Goal: Information Seeking & Learning: Learn about a topic

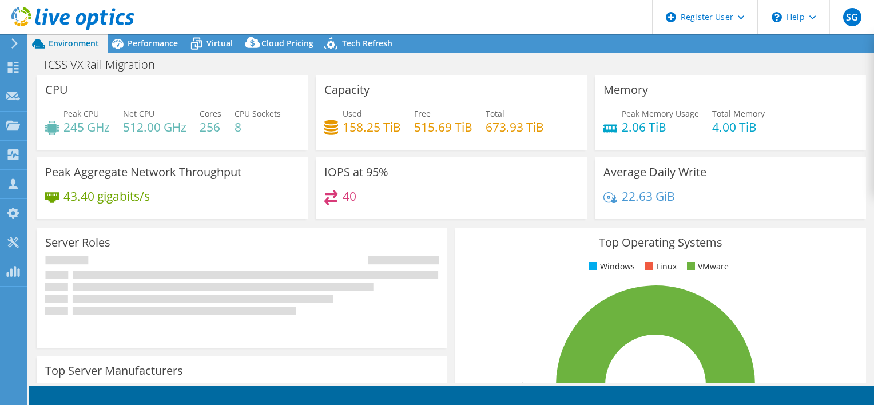
select select "USD"
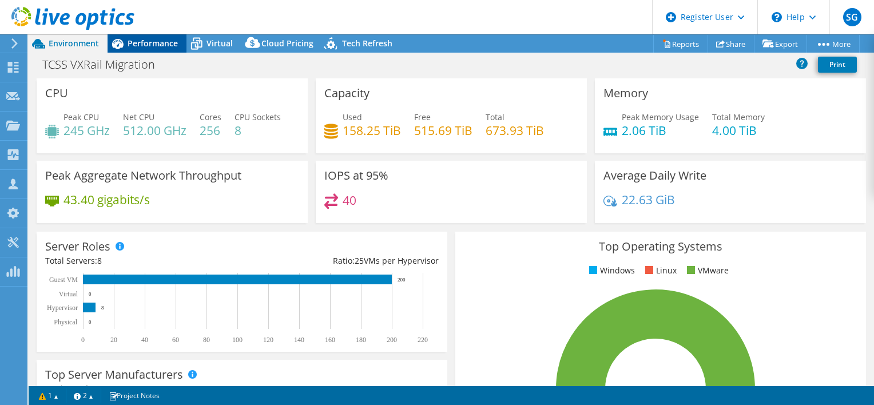
click at [176, 46] on span "Performance" at bounding box center [153, 43] width 50 height 11
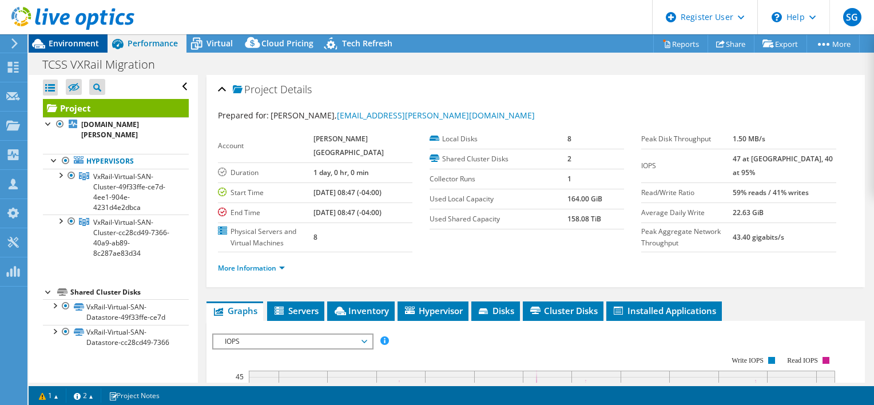
click at [89, 39] on span "Environment" at bounding box center [74, 43] width 50 height 11
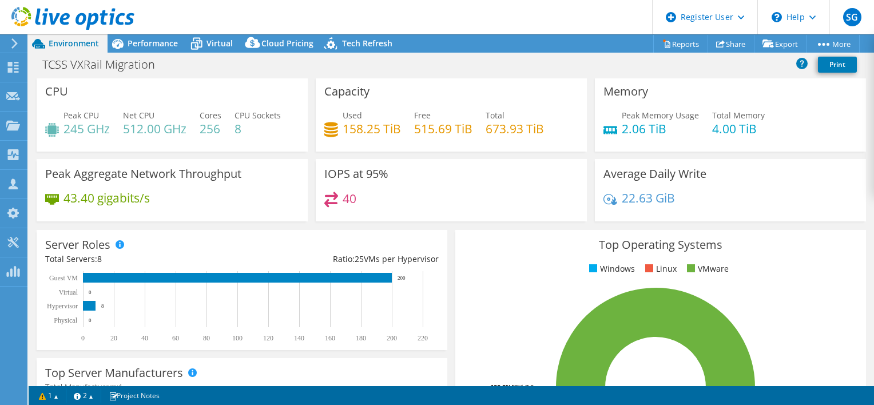
scroll to position [1, 0]
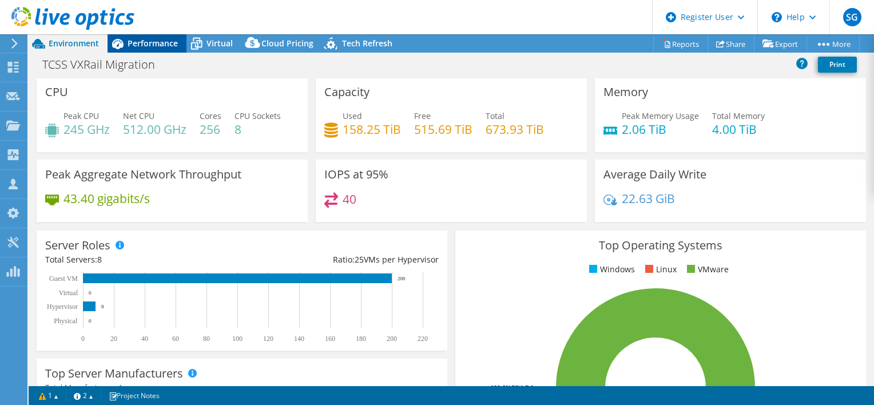
click at [151, 42] on span "Performance" at bounding box center [153, 43] width 50 height 11
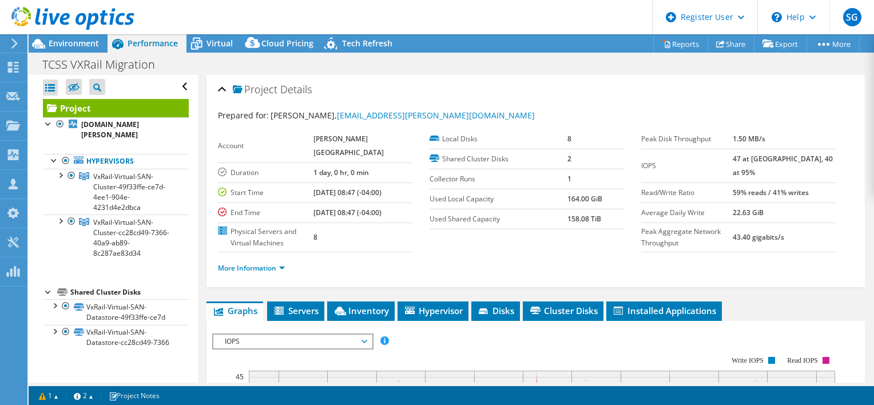
click at [82, 38] on div at bounding box center [67, 19] width 134 height 38
click at [87, 42] on span "Environment" at bounding box center [74, 43] width 50 height 11
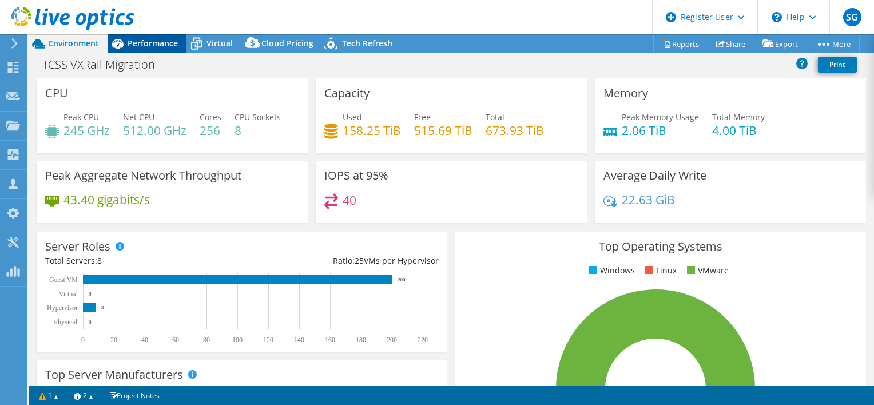
click at [155, 43] on span "Performance" at bounding box center [153, 43] width 50 height 11
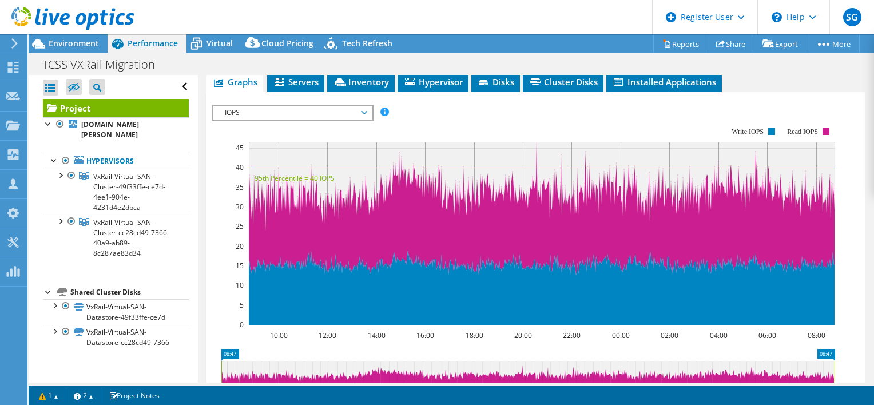
scroll to position [229, 0]
click at [288, 88] on span "Servers" at bounding box center [296, 81] width 46 height 11
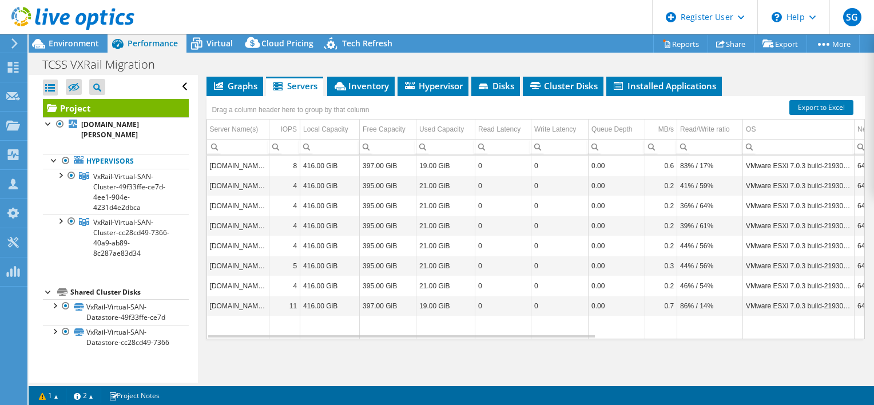
scroll to position [4, 0]
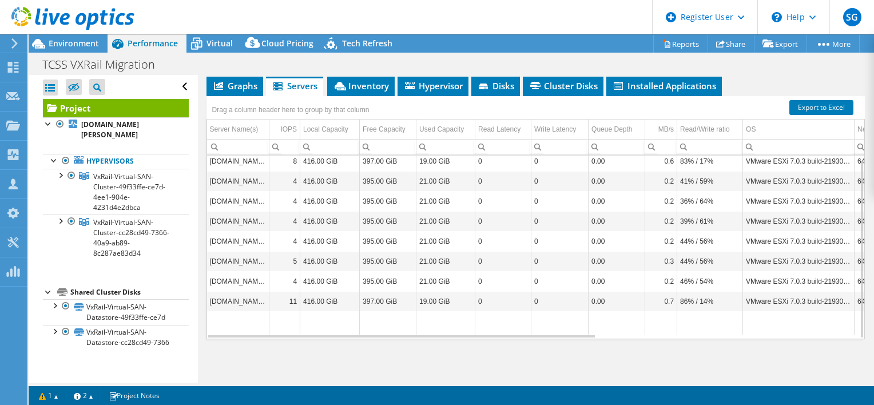
drag, startPoint x: 528, startPoint y: 354, endPoint x: 549, endPoint y: 357, distance: 21.4
click at [549, 339] on div "[DOMAIN_NAME][PERSON_NAME] 8 416.00 GiB 397.00 GiB 19.00 GiB 0 0 0.00 0.6 83% /…" at bounding box center [535, 247] width 657 height 183
click at [501, 337] on div "Data grid" at bounding box center [401, 336] width 387 height 2
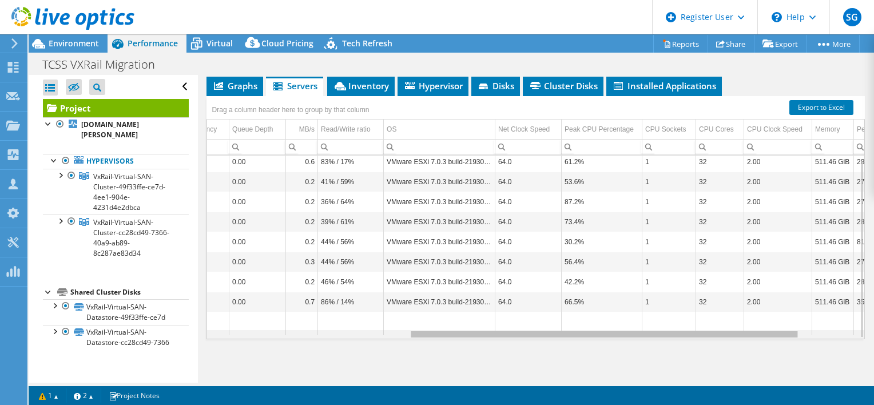
scroll to position [0, 391]
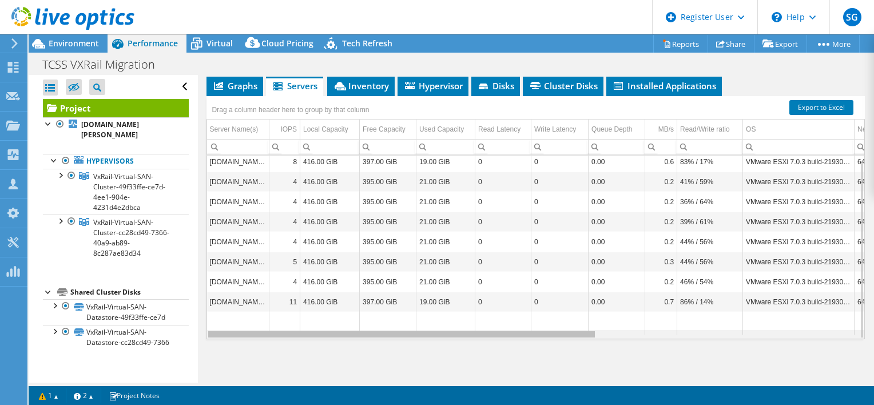
drag, startPoint x: 494, startPoint y: 357, endPoint x: 480, endPoint y: 317, distance: 41.8
click at [480, 317] on body "SG Dell User [PERSON_NAME] [EMAIL_ADDRESS][DOMAIN_NAME] Dell My Profile Log Out…" at bounding box center [437, 202] width 874 height 405
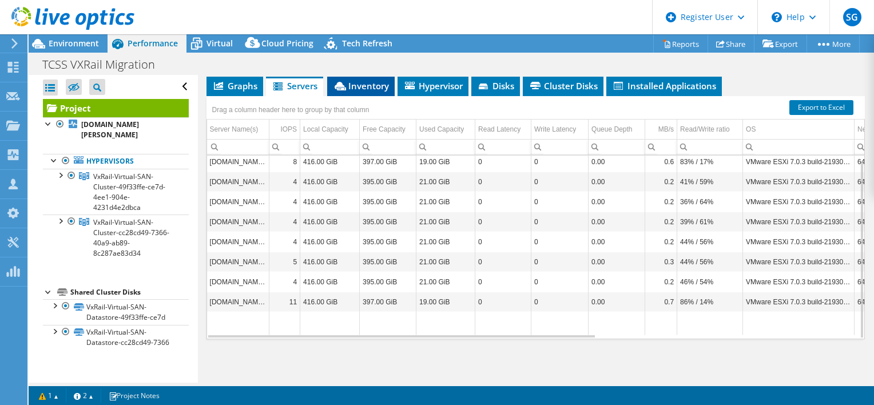
click at [360, 96] on li "Inventory" at bounding box center [360, 86] width 67 height 19
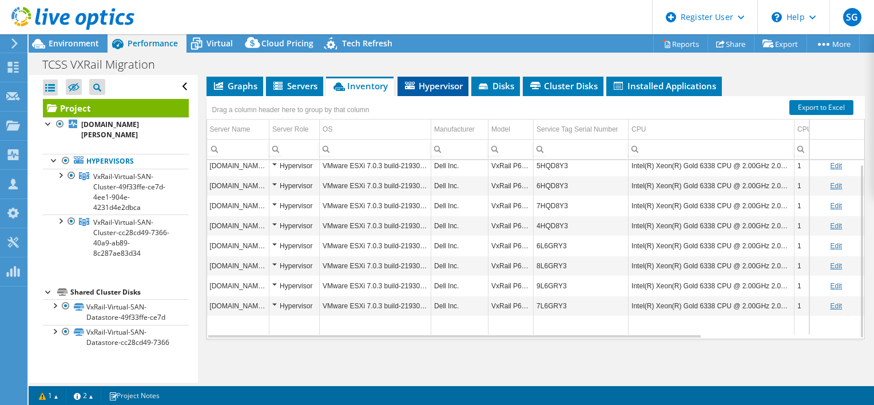
click at [433, 90] on span "Hypervisor" at bounding box center [432, 85] width 59 height 11
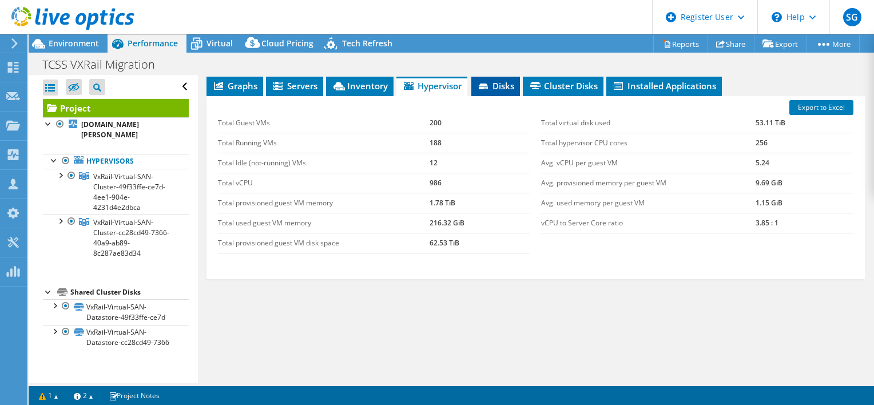
click at [506, 81] on span "Disks" at bounding box center [495, 85] width 37 height 11
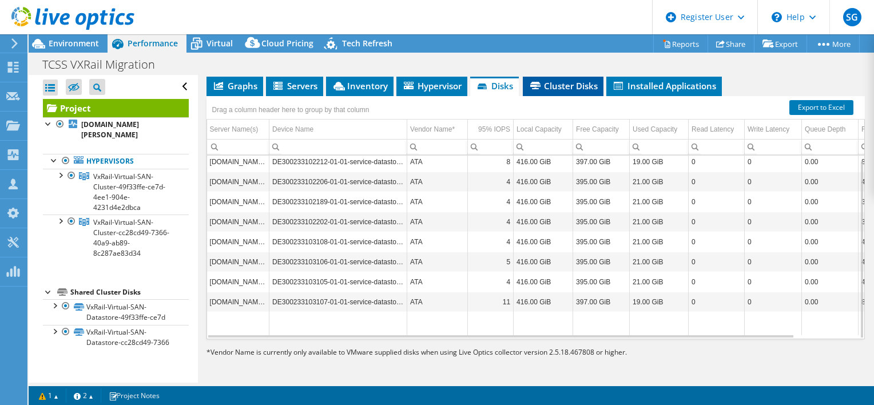
click at [547, 93] on li "Cluster Disks" at bounding box center [563, 86] width 81 height 19
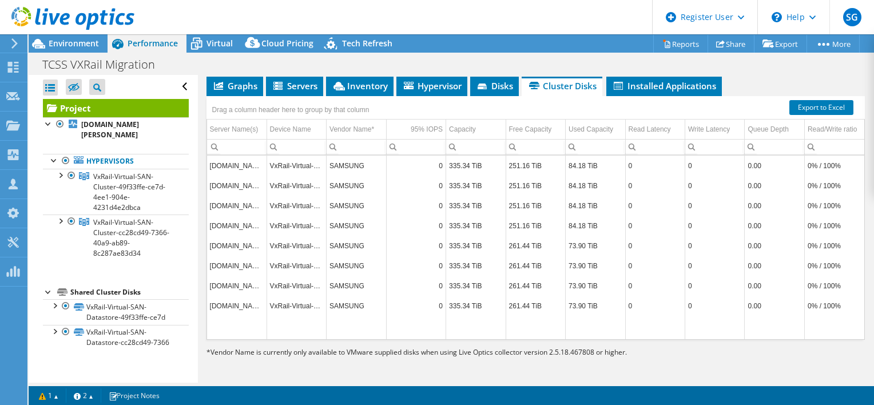
click at [503, 71] on div "TCSS VXRail Migration Print" at bounding box center [451, 64] width 845 height 21
click at [499, 85] on span "Disks" at bounding box center [494, 85] width 37 height 11
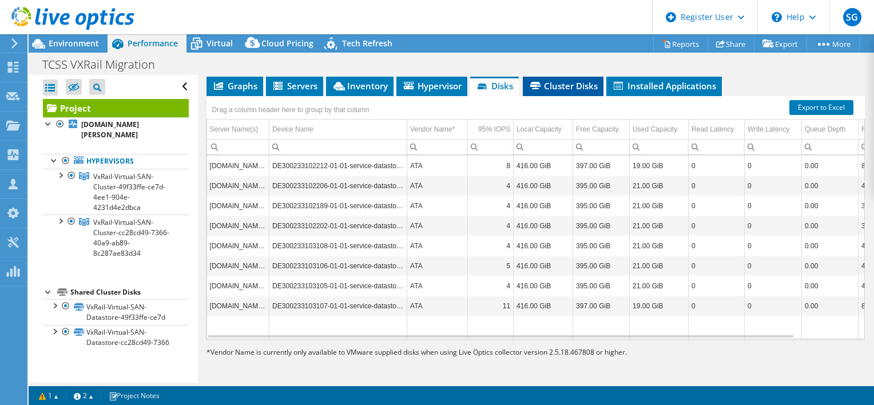
click at [563, 85] on span "Cluster Disks" at bounding box center [563, 85] width 69 height 11
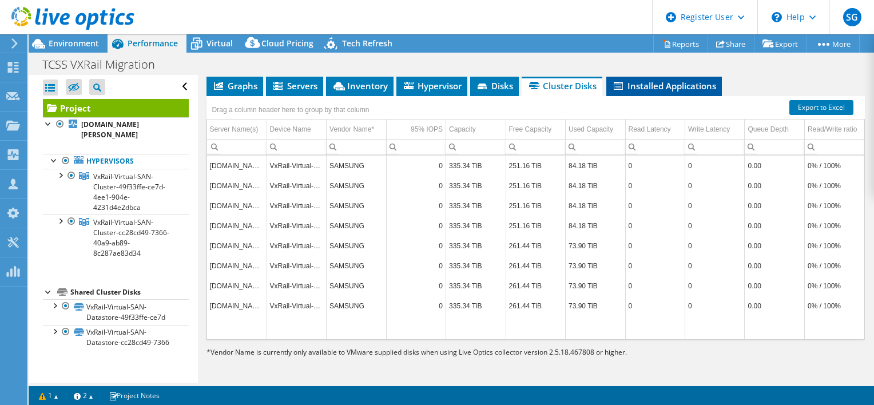
click at [674, 89] on span "Installed Applications" at bounding box center [664, 85] width 104 height 11
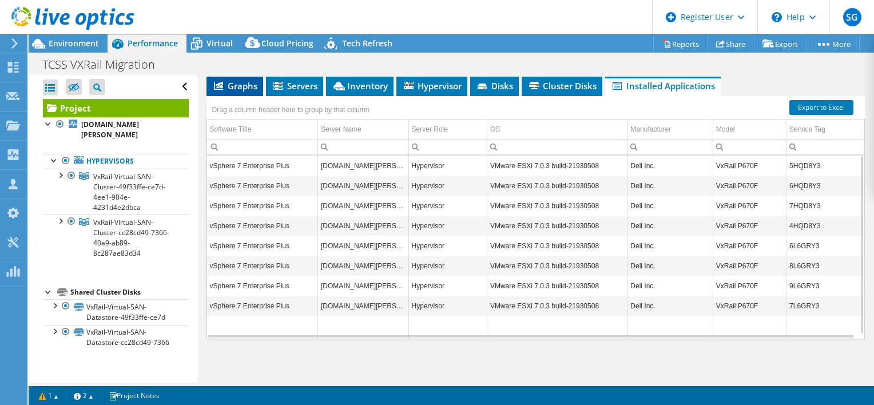
click at [236, 92] on span "Graphs" at bounding box center [234, 85] width 45 height 11
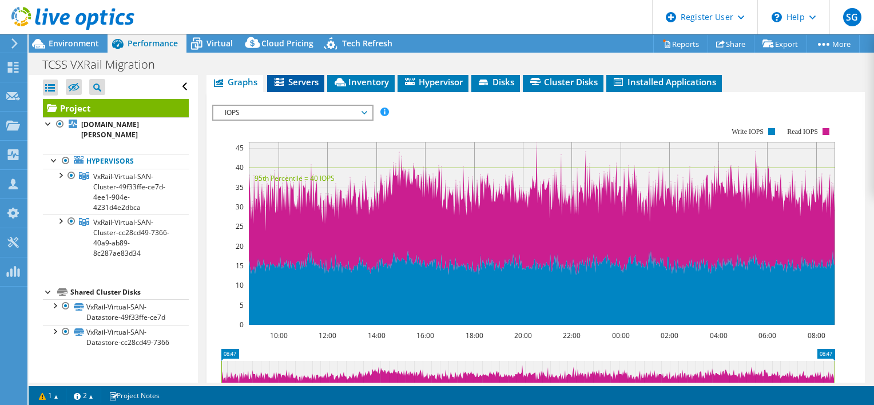
click at [299, 88] on span "Servers" at bounding box center [296, 81] width 46 height 11
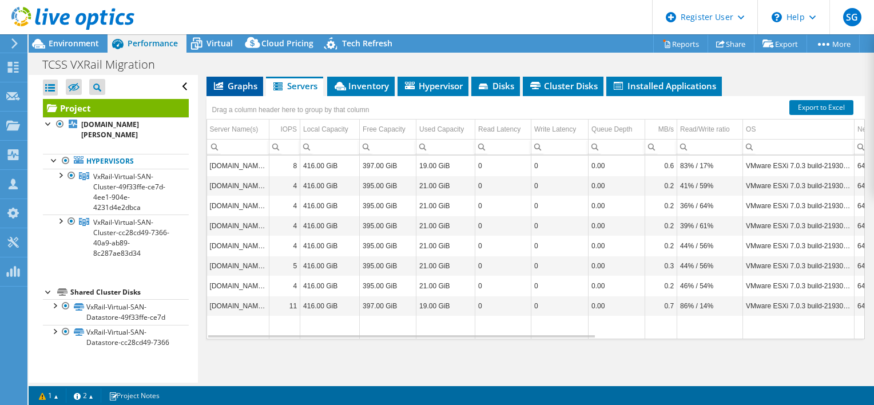
click at [243, 92] on span "Graphs" at bounding box center [234, 85] width 45 height 11
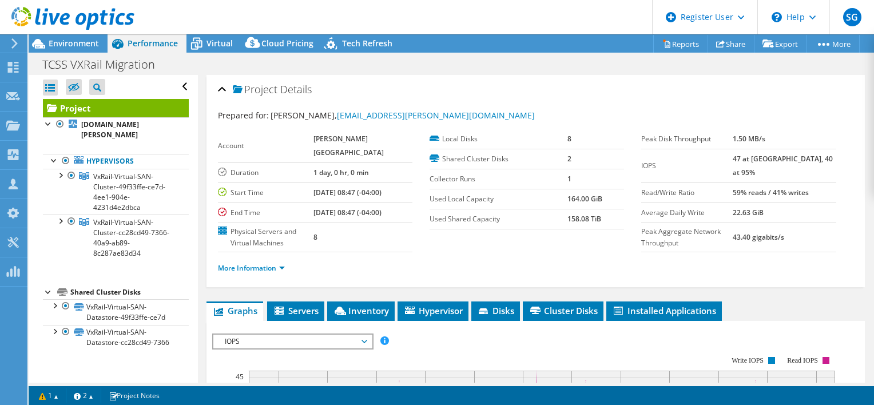
click at [477, 247] on section "Account [PERSON_NAME][GEOGRAPHIC_DATA] Duration 1 day, 0 hr, 0 min Start Time […" at bounding box center [430, 190] width 424 height 123
click at [484, 282] on div "More Information" at bounding box center [536, 268] width 636 height 32
click at [219, 45] on span "Virtual" at bounding box center [219, 43] width 26 height 11
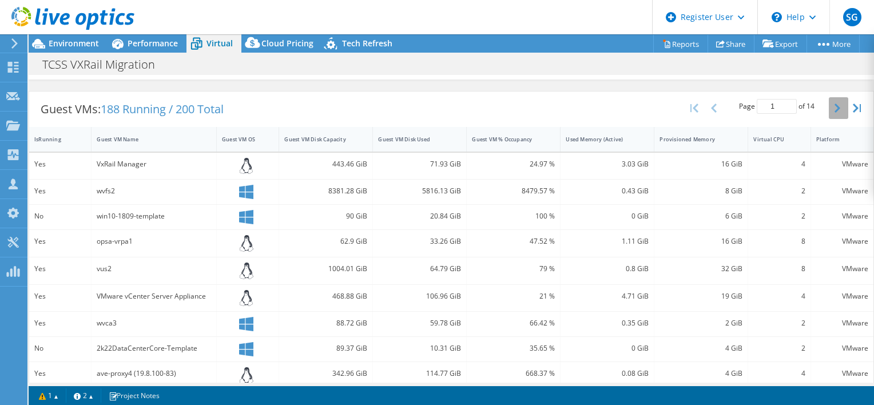
click at [835, 104] on icon "button" at bounding box center [838, 108] width 6 height 9
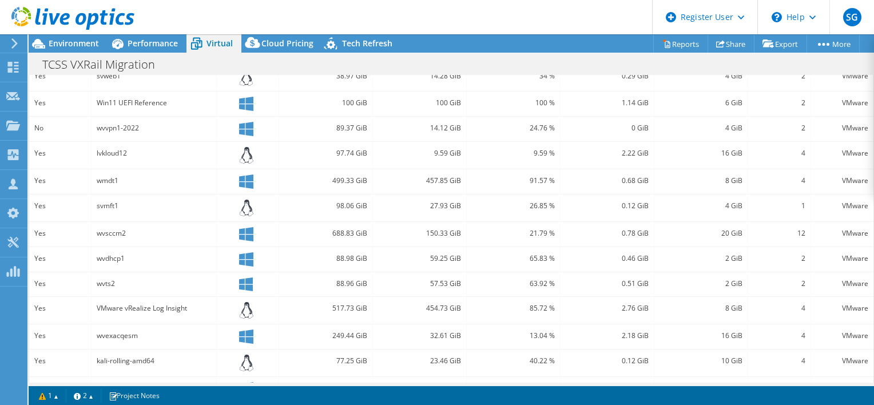
scroll to position [368, 0]
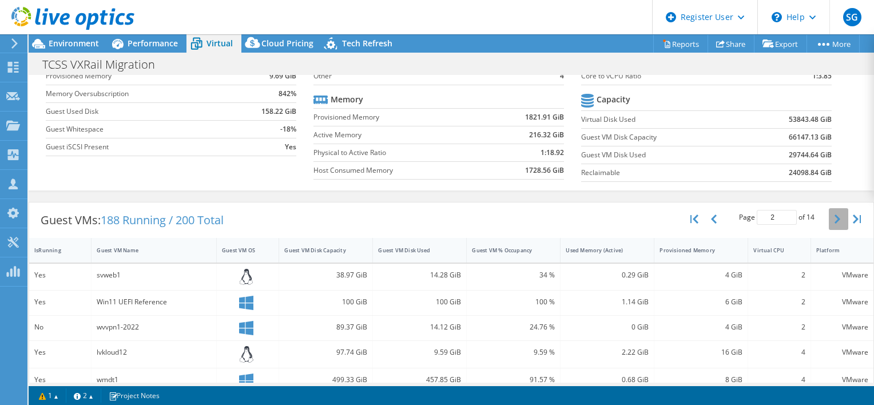
click at [829, 217] on button "button" at bounding box center [838, 219] width 19 height 22
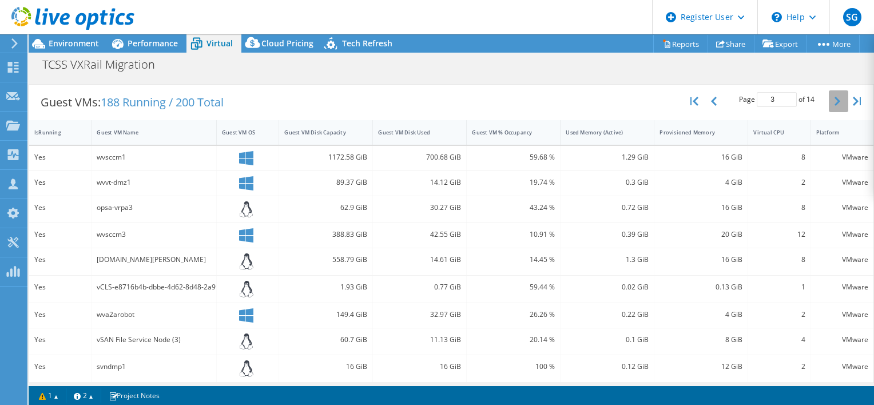
click at [833, 105] on button "button" at bounding box center [838, 101] width 19 height 22
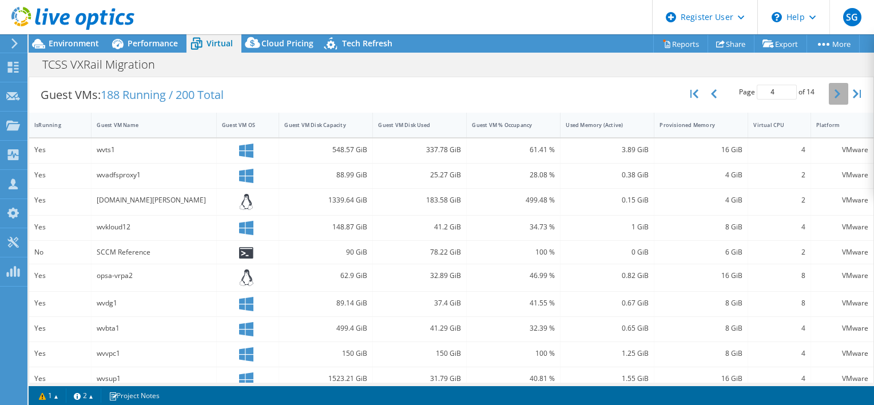
click at [835, 92] on icon "button" at bounding box center [838, 93] width 6 height 9
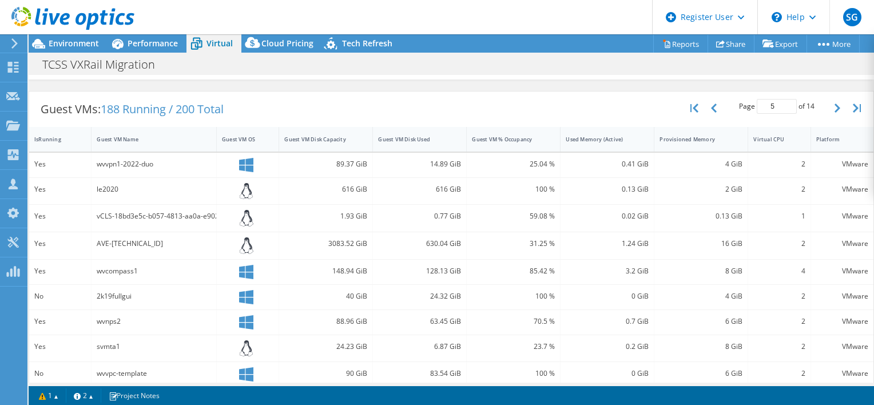
scroll to position [204, 0]
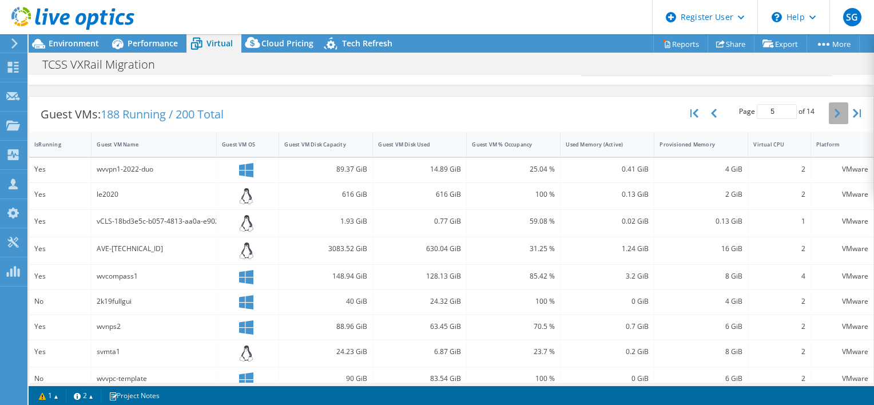
click at [835, 113] on icon "button" at bounding box center [838, 113] width 6 height 9
type input "6"
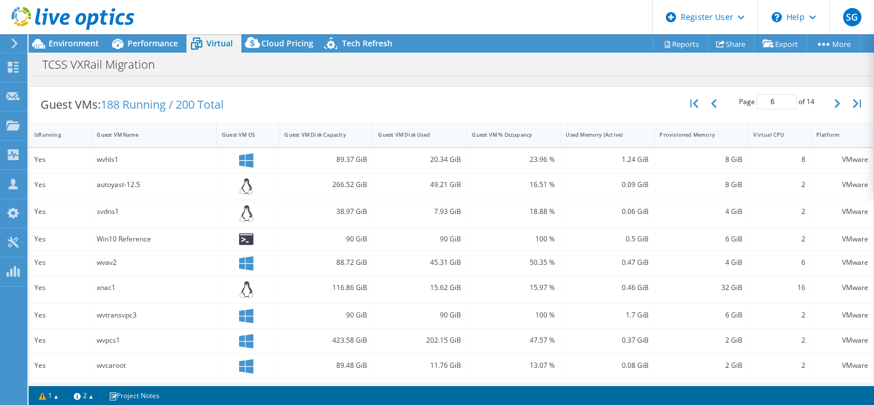
scroll to position [213, 0]
